Goal: Task Accomplishment & Management: Use online tool/utility

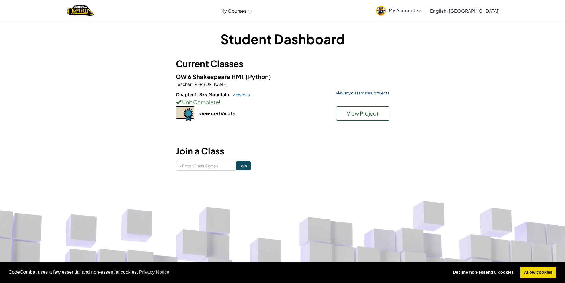
click at [350, 94] on link "view my classmates' projects" at bounding box center [361, 93] width 56 height 4
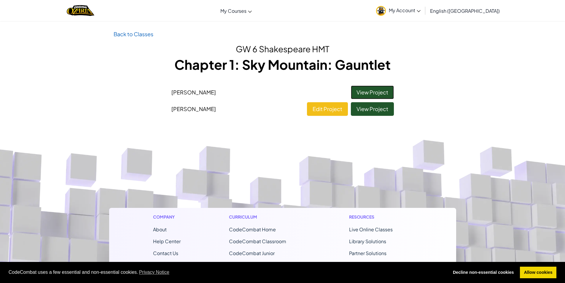
click at [366, 90] on link "View Project" at bounding box center [372, 92] width 43 height 14
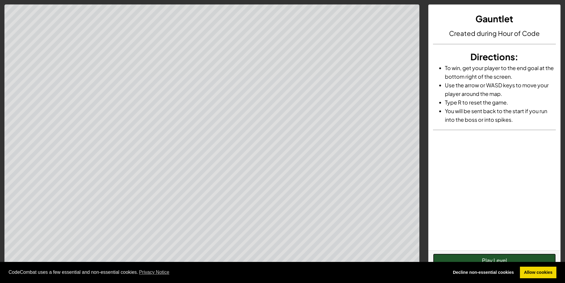
click at [477, 256] on button "Play Level" at bounding box center [494, 260] width 123 height 14
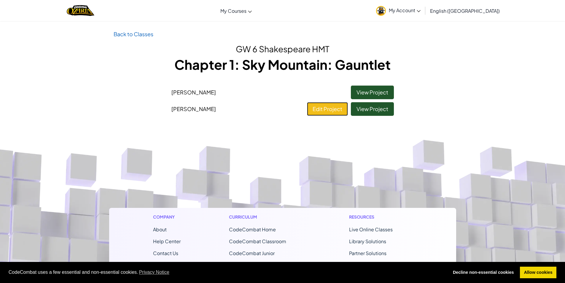
click at [328, 112] on link "Edit Project" at bounding box center [327, 109] width 41 height 14
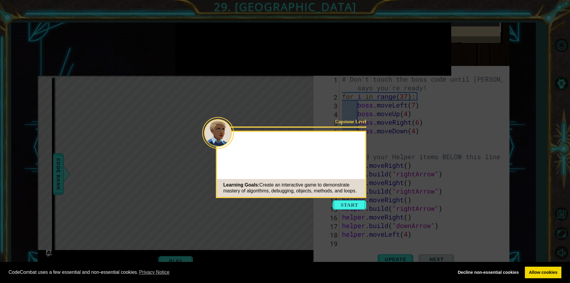
click at [348, 203] on button "Start" at bounding box center [349, 204] width 34 height 9
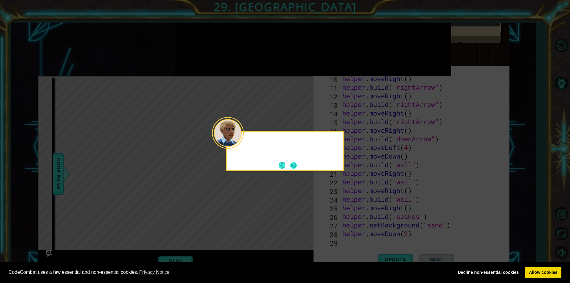
click at [242, 142] on div at bounding box center [228, 133] width 32 height 32
click at [293, 163] on button "Next" at bounding box center [293, 165] width 7 height 7
click at [293, 164] on button "Next" at bounding box center [293, 165] width 7 height 7
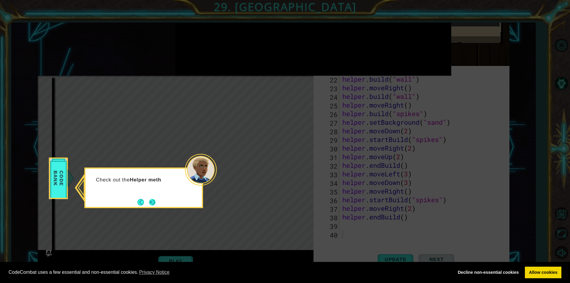
click at [150, 202] on button "Next" at bounding box center [152, 202] width 7 height 7
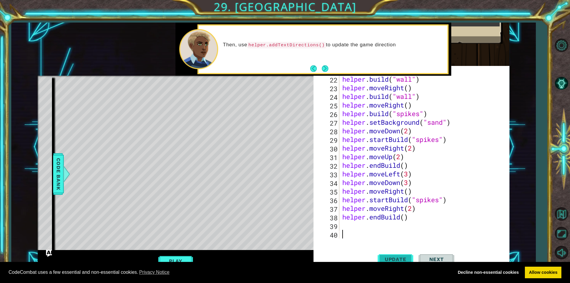
click at [397, 253] on button "Update" at bounding box center [395, 259] width 36 height 25
click at [169, 258] on button "Play" at bounding box center [175, 260] width 35 height 11
click at [346, 226] on div "helper . build ( "wall" ) helper . moveRight ( ) helper . build ( "wall" ) help…" at bounding box center [423, 165] width 165 height 181
click at [398, 257] on span "Update" at bounding box center [396, 259] width 34 height 6
type textarea "h"
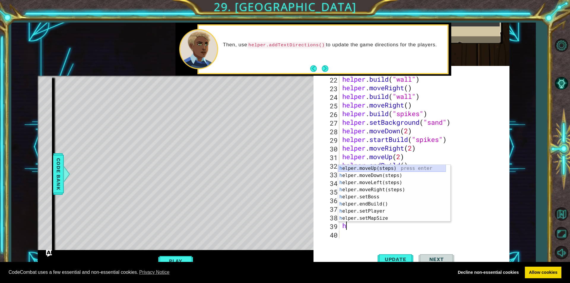
click at [359, 165] on div "h elper.moveUp(steps) press enter h elper.moveDown(steps) press enter h elper.m…" at bounding box center [392, 200] width 108 height 71
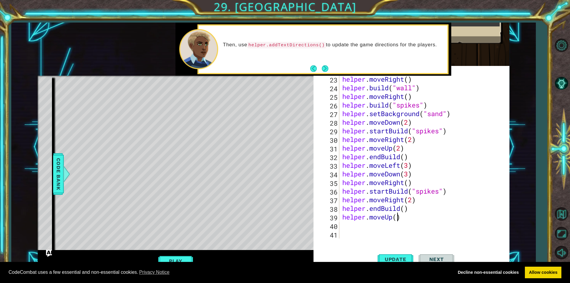
click at [396, 217] on div "helper . moveRight ( ) helper . build ( "wall" ) helper . moveRight ( ) helper …" at bounding box center [423, 165] width 165 height 181
type textarea "helper.moveUp(3)"
click at [348, 224] on div "helper . moveRight ( ) helper . build ( "wall" ) helper . moveRight ( ) helper …" at bounding box center [423, 165] width 165 height 181
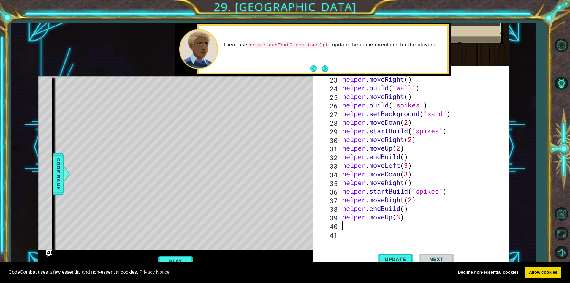
type textarea "h"
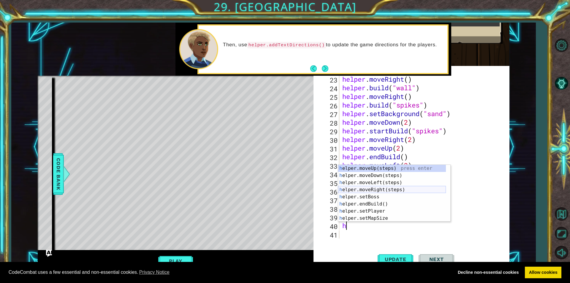
click at [356, 189] on div "h elper.moveUp(steps) press enter h elper.moveDown(steps) press enter h elper.m…" at bounding box center [392, 200] width 108 height 71
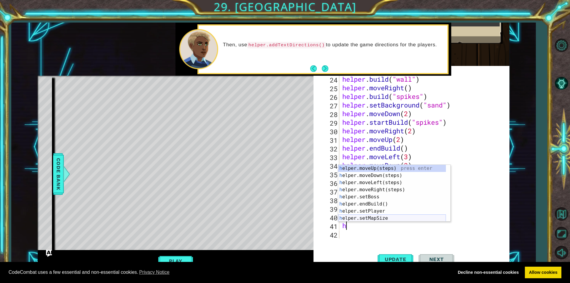
scroll to position [36, 0]
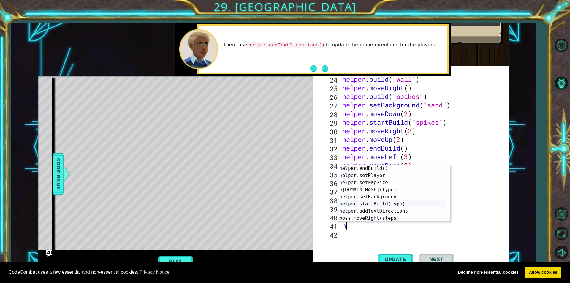
click at [369, 201] on div "h elper.endBuild() press enter h elper.setPlayer press enter h elper.setMapSize…" at bounding box center [392, 200] width 108 height 71
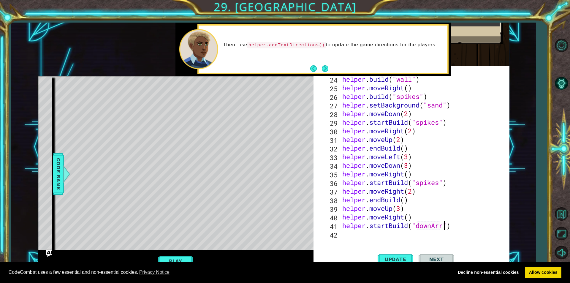
scroll to position [0, 5]
type textarea "helper.startBuild("downArrow")"
click at [355, 237] on div "helper . build ( "wall" ) helper . moveRight ( ) helper . build ( "spikes" ) he…" at bounding box center [423, 165] width 165 height 181
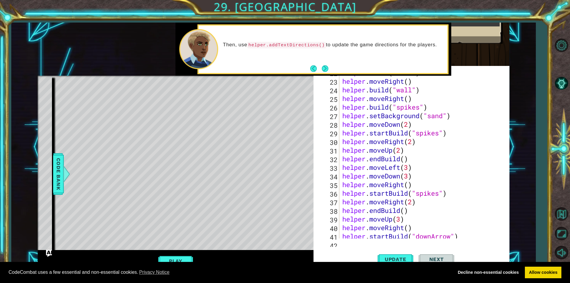
scroll to position [207, 0]
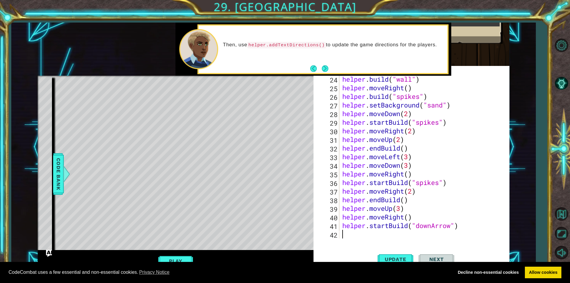
type textarea "h"
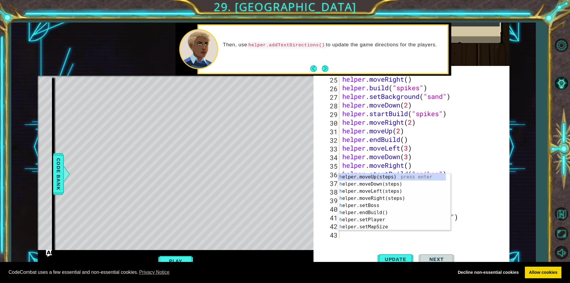
scroll to position [215, 0]
click at [351, 183] on div "h elper.moveUp(steps) press enter h elper.moveDown(steps) press enter h elper.m…" at bounding box center [392, 208] width 108 height 71
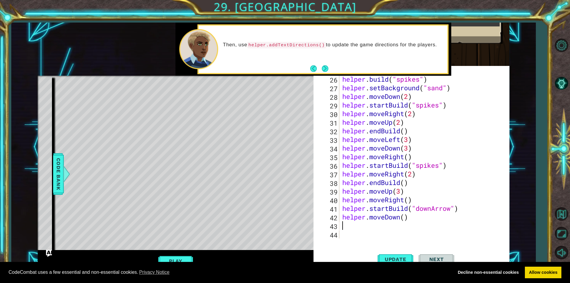
type textarea "h"
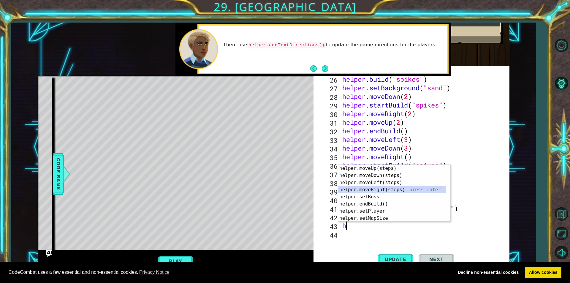
click at [355, 186] on div "h elper.moveUp(steps) press enter h elper.moveDown(steps) press enter h elper.m…" at bounding box center [392, 200] width 108 height 71
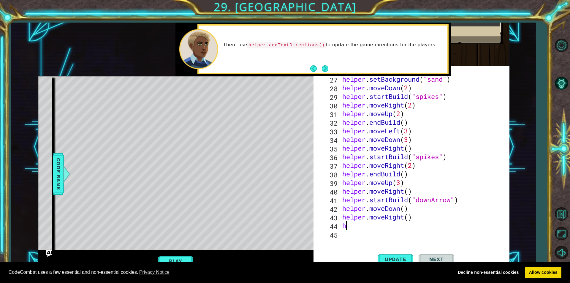
type textarea "he"
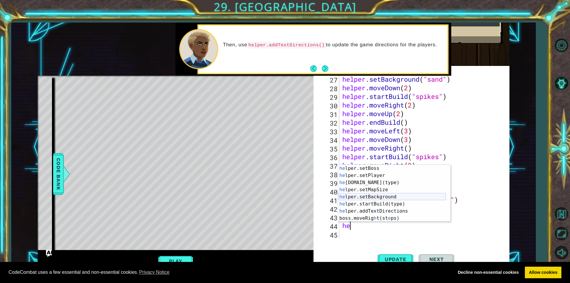
scroll to position [0, 0]
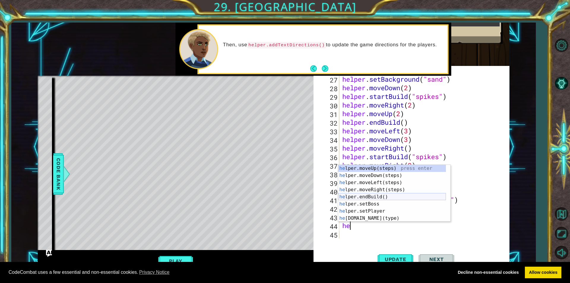
click at [378, 197] on div "he lper.moveUp(steps) press enter he lper.moveDown(steps) press enter he lper.m…" at bounding box center [392, 200] width 108 height 71
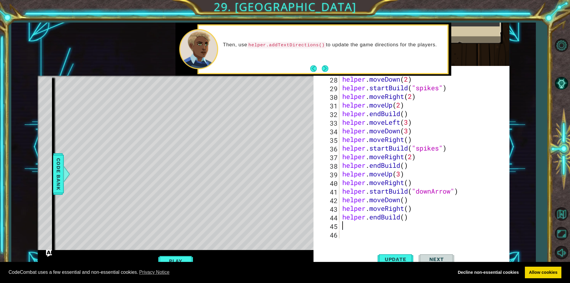
scroll to position [241, 0]
click at [389, 250] on button "Update" at bounding box center [395, 259] width 36 height 25
click at [405, 184] on div "helper . moveDown ( 2 ) helper . startBuild ( "spikes" ) helper . moveRight ( 2…" at bounding box center [423, 165] width 165 height 181
click at [402, 208] on div "helper . moveDown ( 2 ) helper . startBuild ( "spikes" ) helper . moveRight ( 2…" at bounding box center [423, 165] width 165 height 181
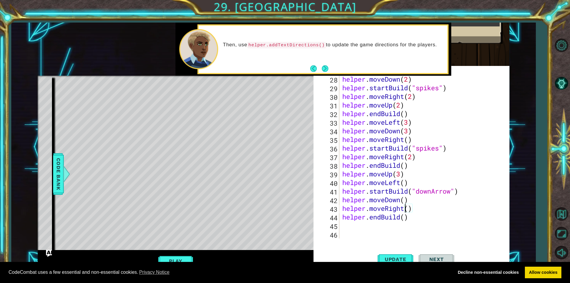
click at [405, 208] on div "helper . moveDown ( 2 ) helper . startBuild ( "spikes" ) helper . moveRight ( 2…" at bounding box center [423, 165] width 165 height 181
type textarea "helper.moveLeft()"
click at [404, 253] on button "Update" at bounding box center [395, 259] width 36 height 25
drag, startPoint x: 409, startPoint y: 207, endPoint x: 339, endPoint y: 204, distance: 70.1
click at [339, 204] on div "helper.moveLeft() 28 29 30 31 32 33 34 35 36 37 38 39 40 41 42 43 44 45 46 help…" at bounding box center [414, 156] width 185 height 163
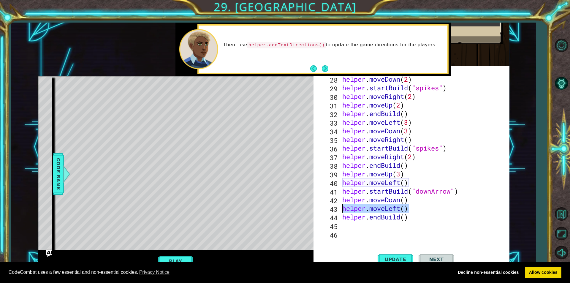
scroll to position [0, 0]
drag, startPoint x: 410, startPoint y: 216, endPoint x: 346, endPoint y: 223, distance: 64.5
click at [346, 223] on div "helper . moveDown ( 2 ) helper . startBuild ( "spikes" ) helper . moveRight ( 2…" at bounding box center [423, 165] width 165 height 181
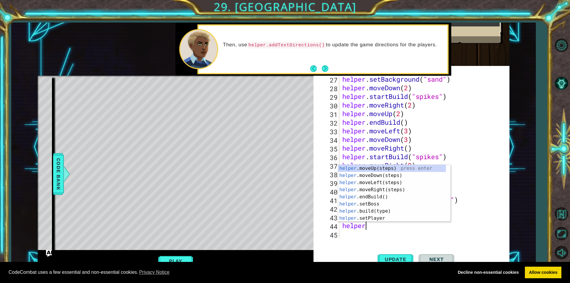
type textarea "h"
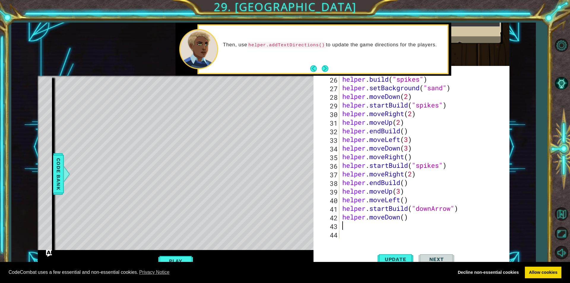
scroll to position [215, 0]
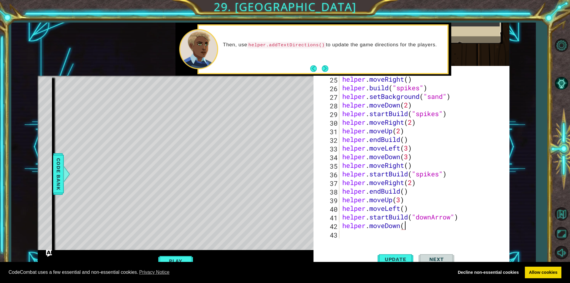
click at [400, 209] on div "helper . moveRight ( ) helper . build ( "spikes" ) helper . setBackground ( "sa…" at bounding box center [423, 165] width 165 height 181
click at [430, 209] on div "helper . moveRight ( ) helper . build ( "spikes" ) helper . setBackground ( "sa…" at bounding box center [423, 165] width 165 height 181
click at [406, 224] on div "helper . moveRight ( ) helper . build ( "spikes" ) helper . setBackground ( "sa…" at bounding box center [423, 165] width 165 height 181
click at [409, 226] on div "helper . moveRight ( ) helper . build ( "spikes" ) helper . setBackground ( "sa…" at bounding box center [423, 165] width 165 height 181
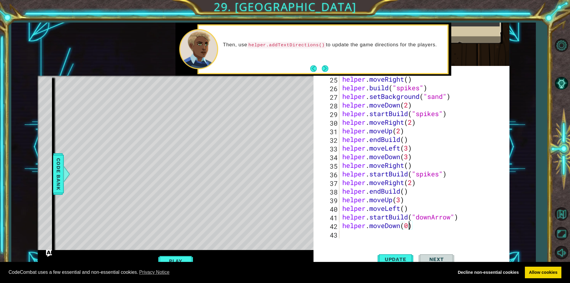
type textarea "helper.moveDown()"
click at [371, 234] on div "helper . moveRight ( ) helper . build ( "spikes" ) helper . setBackground ( "sa…" at bounding box center [423, 165] width 165 height 181
type textarea "h"
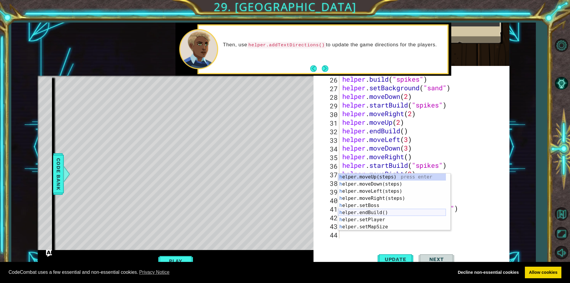
click at [370, 214] on div "h elper.moveUp(steps) press enter h elper.moveDown(steps) press enter h elper.m…" at bounding box center [392, 208] width 108 height 71
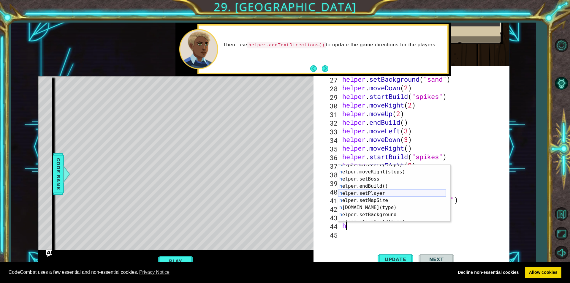
scroll to position [36, 0]
click at [390, 201] on div "h elper.endBuild() press enter h elper.setPlayer press enter h elper.setMapSize…" at bounding box center [392, 200] width 108 height 71
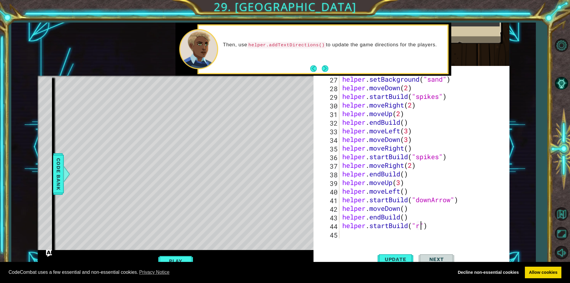
scroll to position [0, 4]
type textarea "helper.startBuild("rightArrow")"
click at [350, 235] on div "helper . setBackground ( "sand" ) helper . moveDown ( 2 ) helper . startBuild (…" at bounding box center [423, 165] width 165 height 181
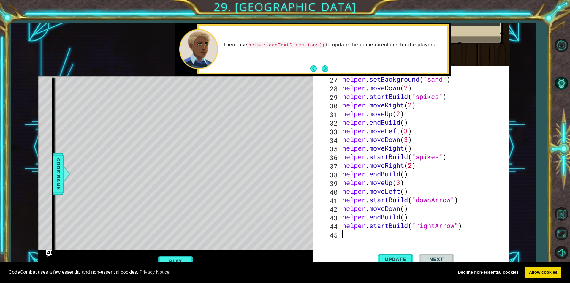
type textarea "h"
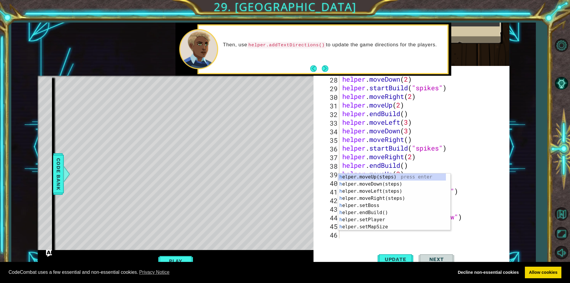
scroll to position [241, 0]
click at [361, 196] on div "h elper.moveUp(steps) press enter h elper.moveDown(steps) press enter h elper.m…" at bounding box center [392, 208] width 108 height 71
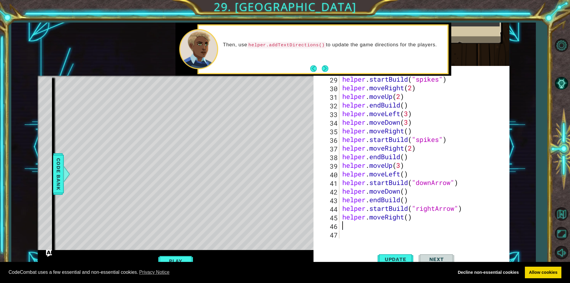
scroll to position [250, 0]
click at [408, 219] on div "helper . startBuild ( "spikes" ) helper . moveRight ( 2 ) helper . moveUp ( 2 )…" at bounding box center [423, 165] width 165 height 181
type textarea "helper.moveRight(3)"
click at [356, 230] on div "helper . startBuild ( "spikes" ) helper . moveRight ( 2 ) helper . moveUp ( 2 )…" at bounding box center [423, 165] width 165 height 181
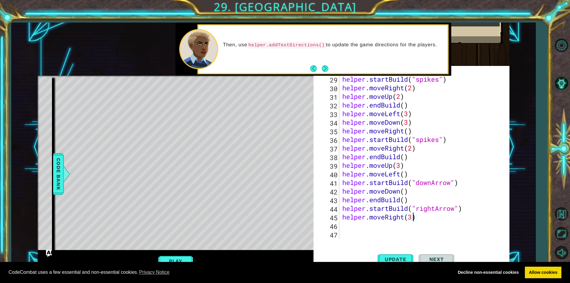
scroll to position [0, 0]
click at [346, 224] on div "helper . startBuild ( "spikes" ) helper . moveRight ( 2 ) helper . moveUp ( 2 )…" at bounding box center [423, 165] width 165 height 181
type textarea "h"
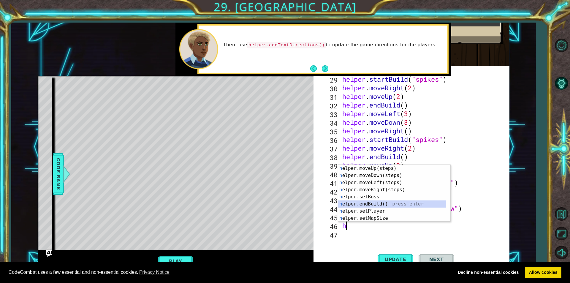
click at [370, 204] on div "h elper.moveUp(steps) press enter h elper.moveDown(steps) press enter h elper.m…" at bounding box center [392, 200] width 108 height 71
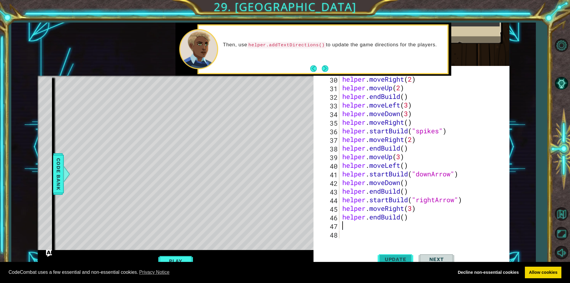
click at [400, 257] on span "Update" at bounding box center [396, 259] width 34 height 6
click at [412, 211] on div "helper . moveRight ( 2 ) helper . moveUp ( 2 ) helper . endBuild ( ) helper . m…" at bounding box center [423, 165] width 165 height 181
drag, startPoint x: 404, startPoint y: 207, endPoint x: 385, endPoint y: 207, distance: 19.0
click at [385, 207] on div "helper . moveRight ( 2 ) helper . moveUp ( 2 ) helper . endBuild ( ) helper . m…" at bounding box center [423, 165] width 165 height 181
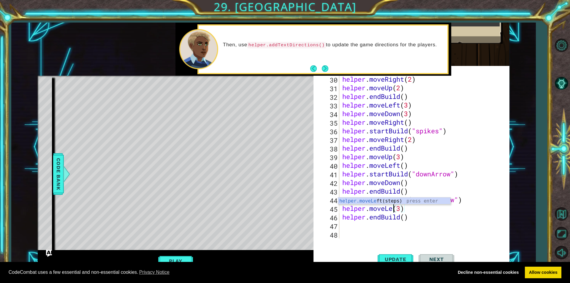
scroll to position [0, 3]
click at [404, 258] on span "Update" at bounding box center [396, 259] width 34 height 6
drag, startPoint x: 436, startPoint y: 199, endPoint x: 417, endPoint y: 199, distance: 19.3
click at [417, 199] on div "helper . moveRight ( 2 ) helper . moveUp ( 2 ) helper . endBuild ( ) helper . m…" at bounding box center [423, 165] width 165 height 181
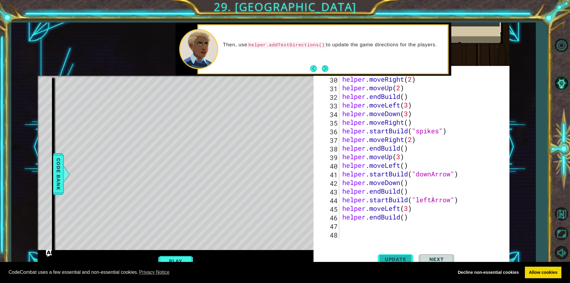
click at [396, 255] on button "Update" at bounding box center [395, 259] width 36 height 25
click at [407, 209] on div "helper . moveRight ( 2 ) helper . moveUp ( 2 ) helper . endBuild ( ) helper . m…" at bounding box center [423, 165] width 165 height 181
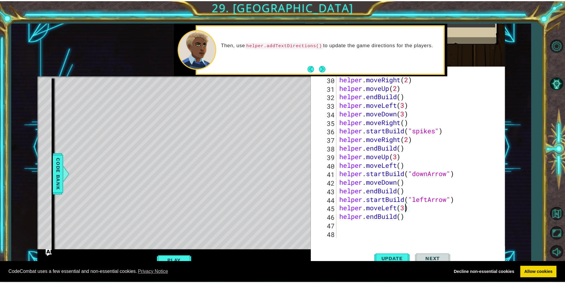
scroll to position [0, 3]
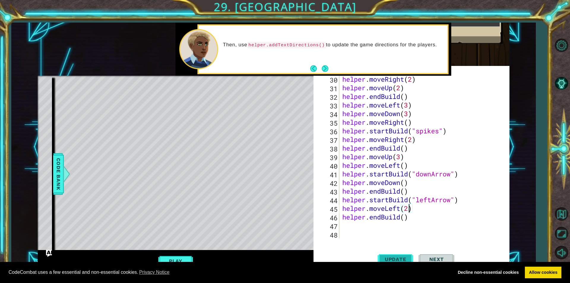
type textarea "helper.moveLeft(2)"
click at [393, 255] on button "Update" at bounding box center [395, 259] width 36 height 25
click at [185, 258] on button "Play" at bounding box center [175, 260] width 35 height 11
drag, startPoint x: 442, startPoint y: 254, endPoint x: 443, endPoint y: 251, distance: 3.3
click at [442, 253] on button "Next" at bounding box center [436, 259] width 36 height 25
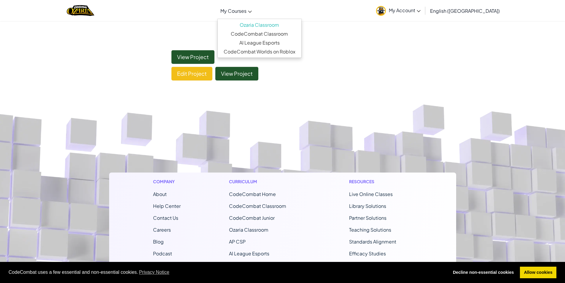
click at [247, 12] on span "My Courses" at bounding box center [233, 11] width 26 height 6
click at [247, 9] on span "My Courses" at bounding box center [233, 11] width 26 height 6
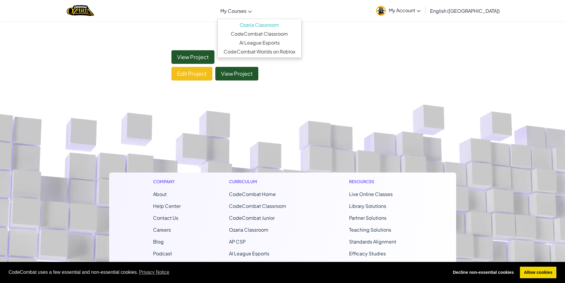
click at [247, 9] on span "My Courses" at bounding box center [233, 11] width 26 height 6
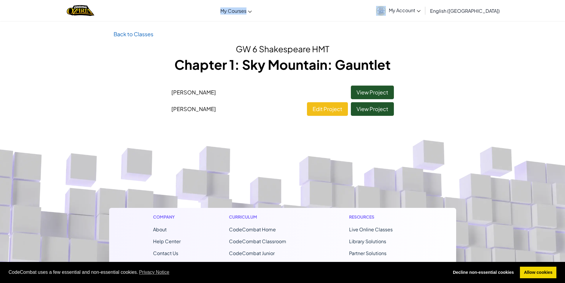
click at [421, 9] on span "My Account" at bounding box center [405, 10] width 32 height 6
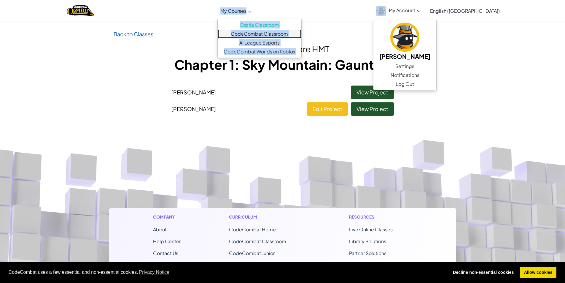
click at [278, 34] on link "CodeCombat Classroom" at bounding box center [260, 33] width 84 height 9
